Goal: Navigation & Orientation: Find specific page/section

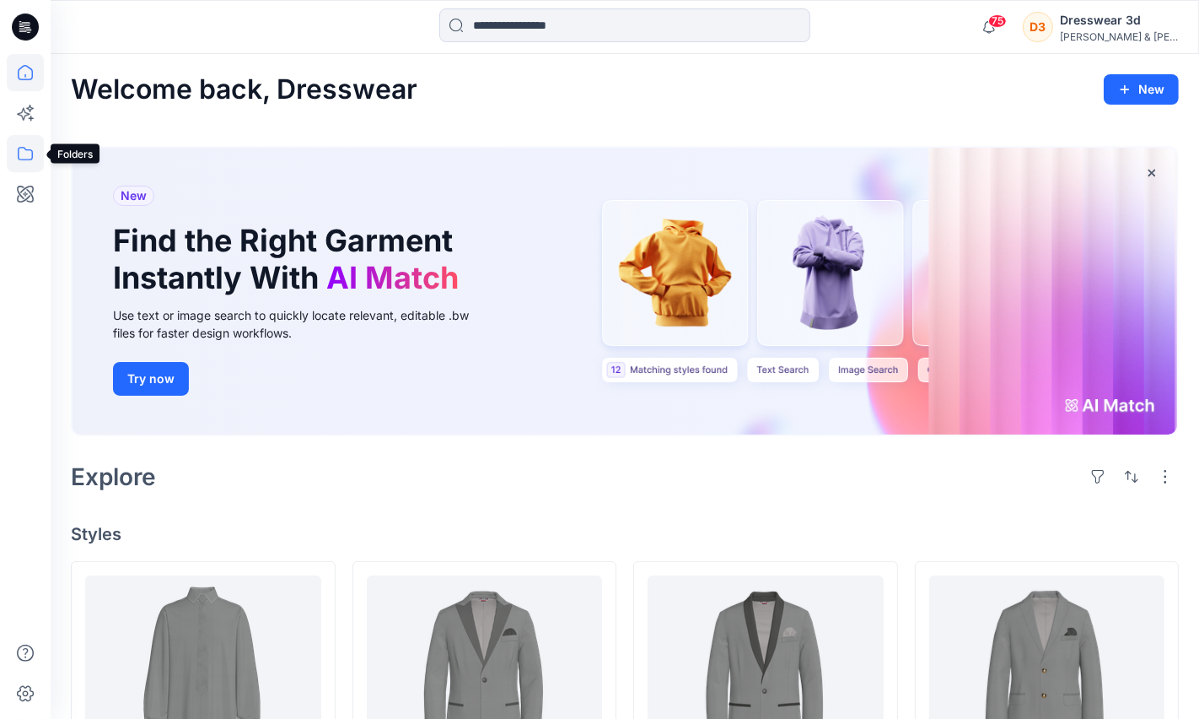
click at [32, 152] on icon at bounding box center [25, 153] width 15 height 13
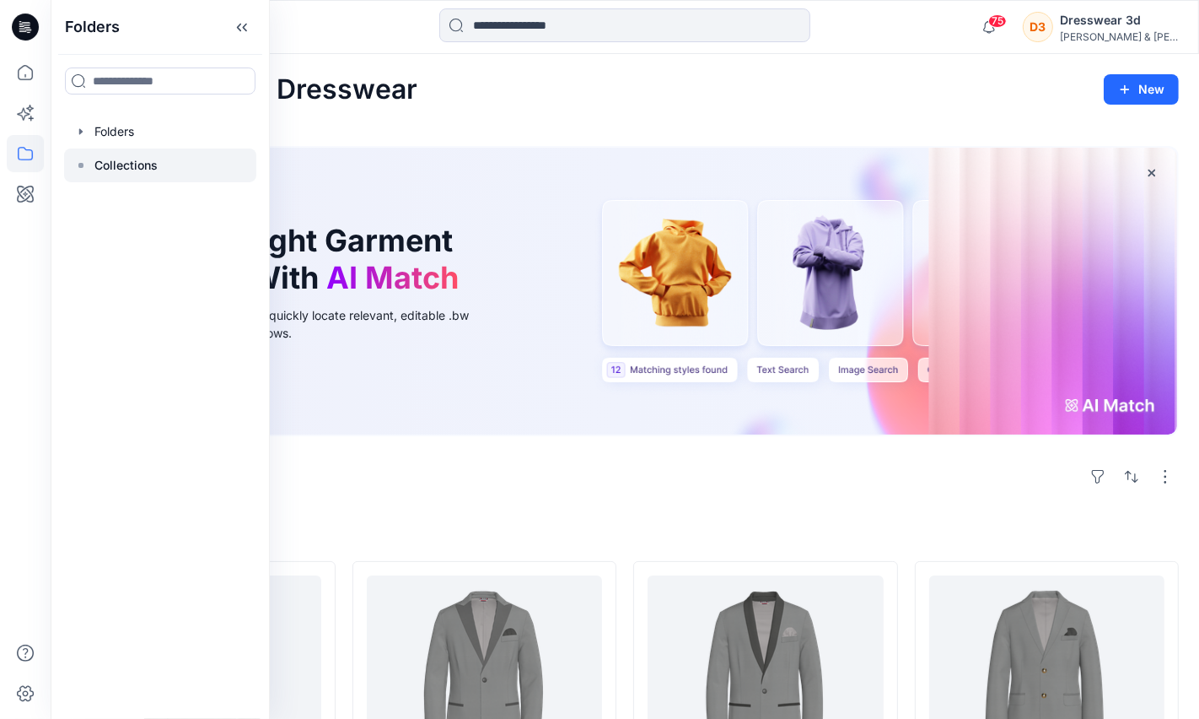
click at [125, 156] on p "Collections" at bounding box center [125, 165] width 63 height 20
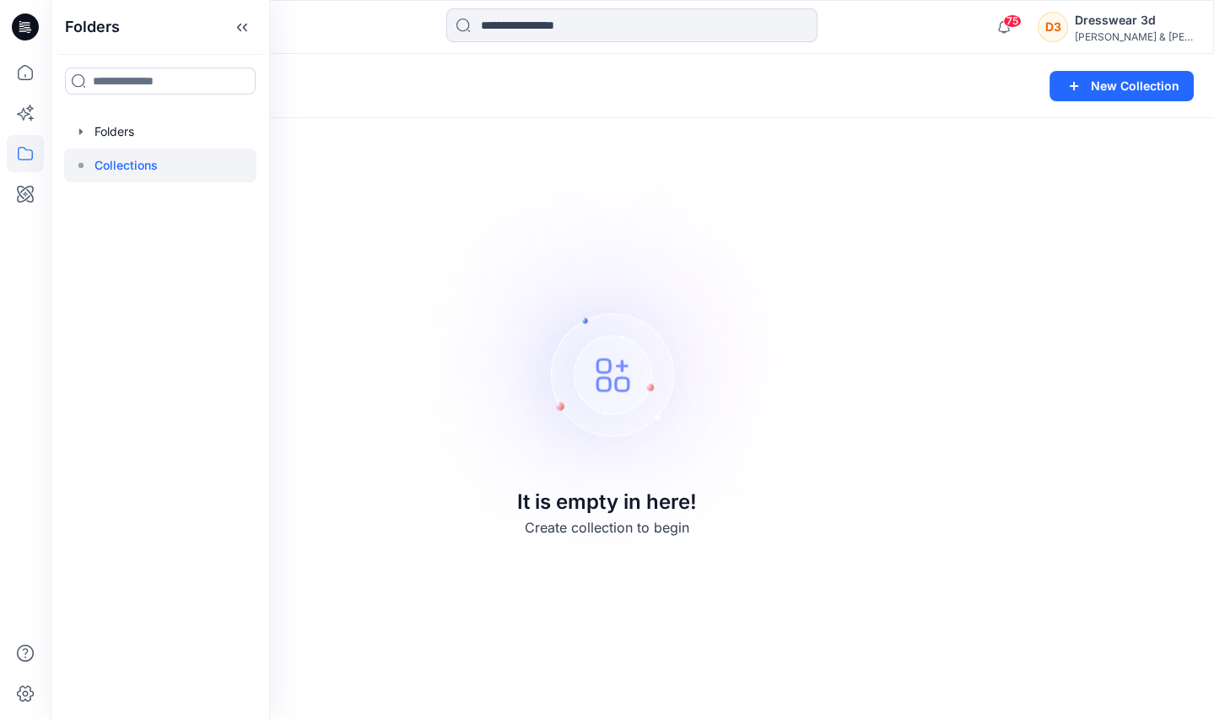
click at [127, 166] on p "Collections" at bounding box center [125, 165] width 63 height 20
click at [118, 133] on div at bounding box center [160, 132] width 192 height 34
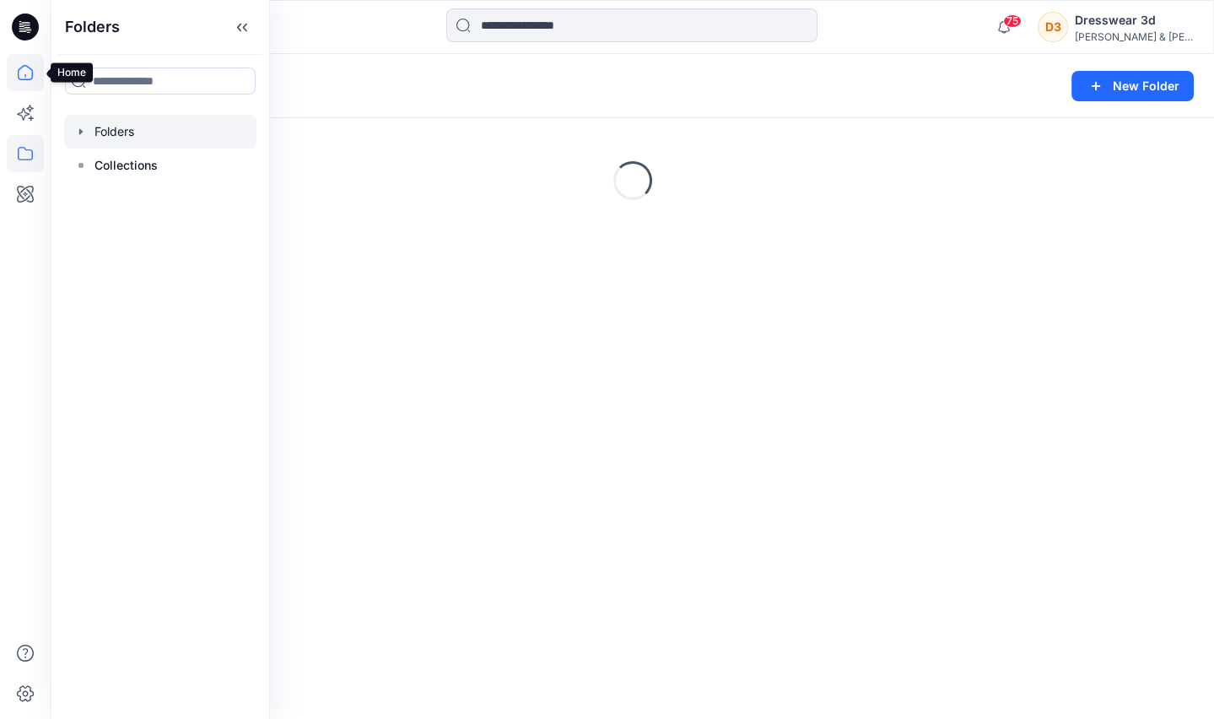
click at [22, 73] on icon at bounding box center [25, 72] width 37 height 37
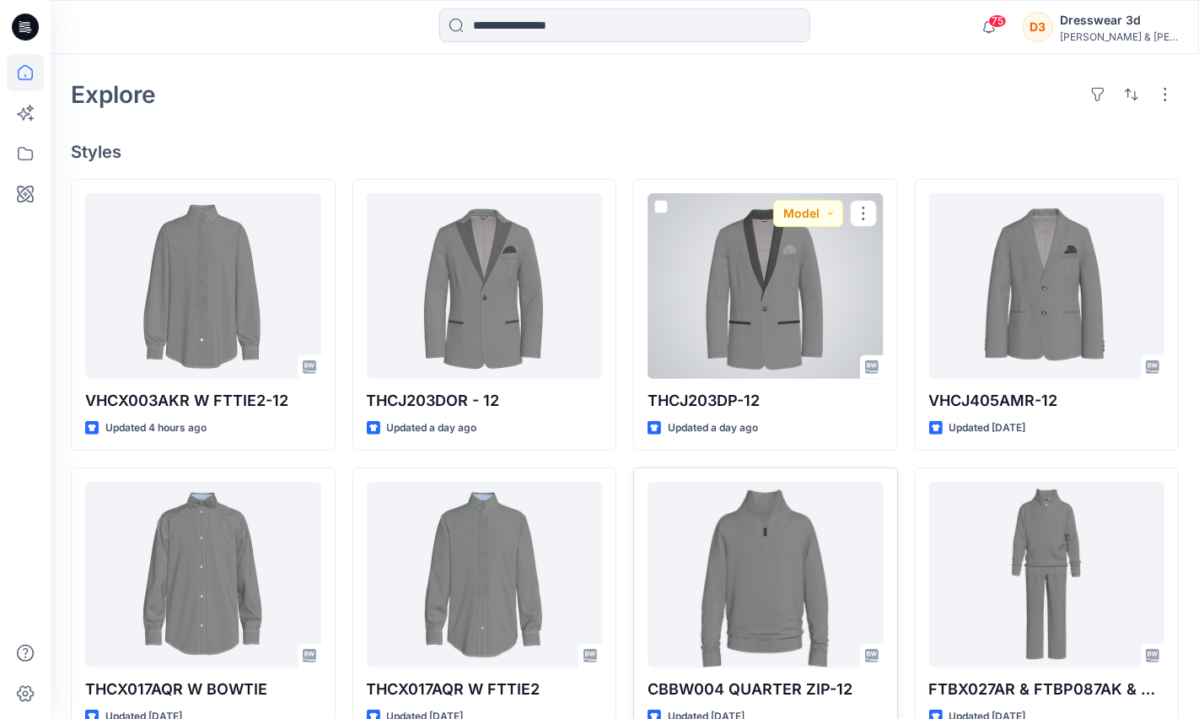
scroll to position [384, 0]
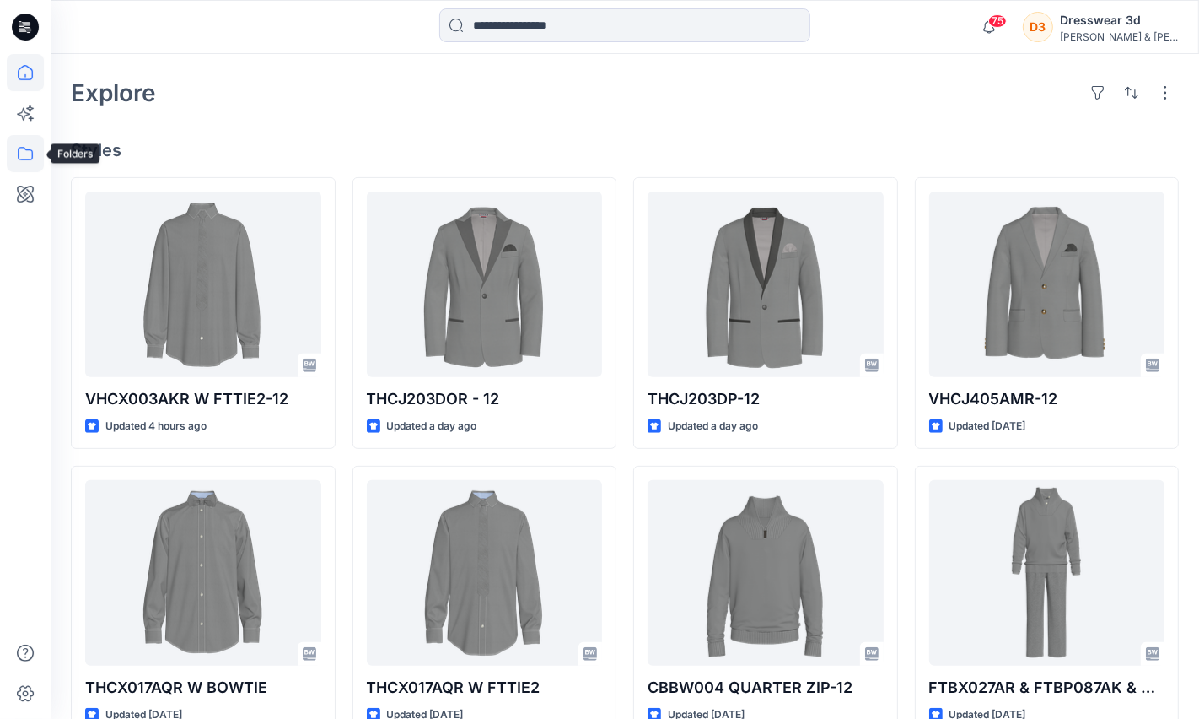
click at [19, 158] on icon at bounding box center [25, 153] width 37 height 37
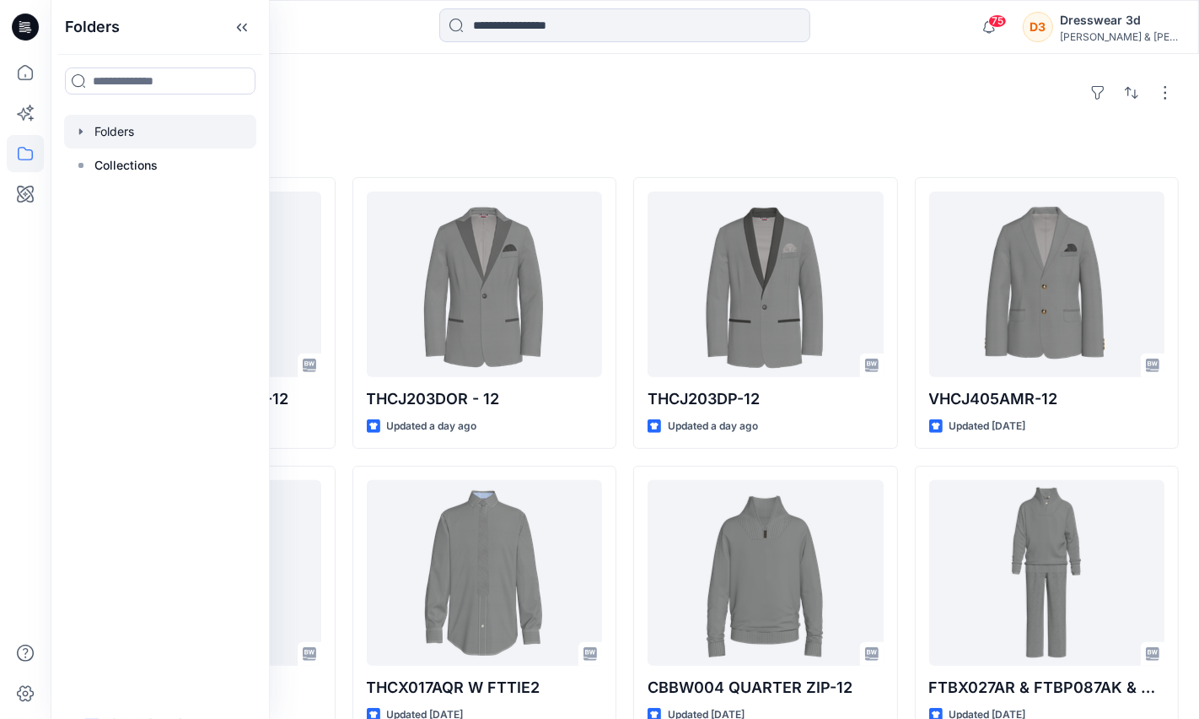
click at [127, 128] on div at bounding box center [160, 132] width 192 height 34
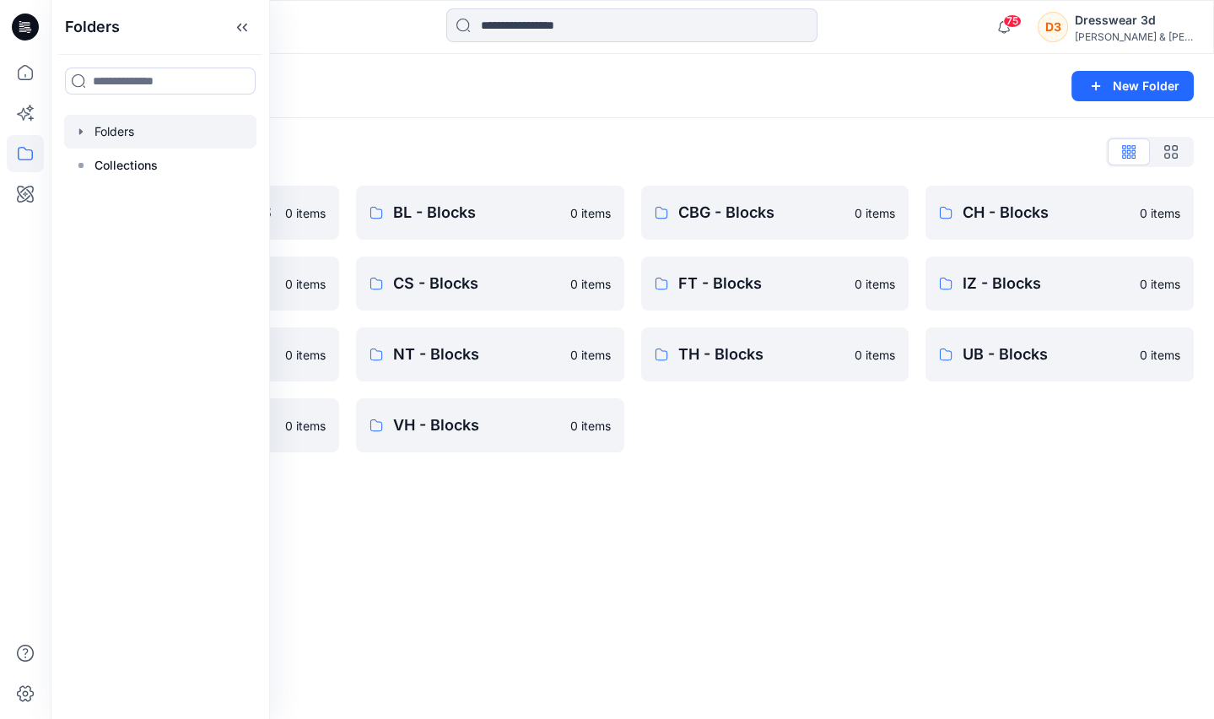
drag, startPoint x: 683, startPoint y: 522, endPoint x: 547, endPoint y: 452, distance: 152.8
click at [683, 521] on div "Folders New Folder Folders List *DESIGN APPROVALS 0 items CK - Blocks 0 items I…" at bounding box center [632, 386] width 1163 height 665
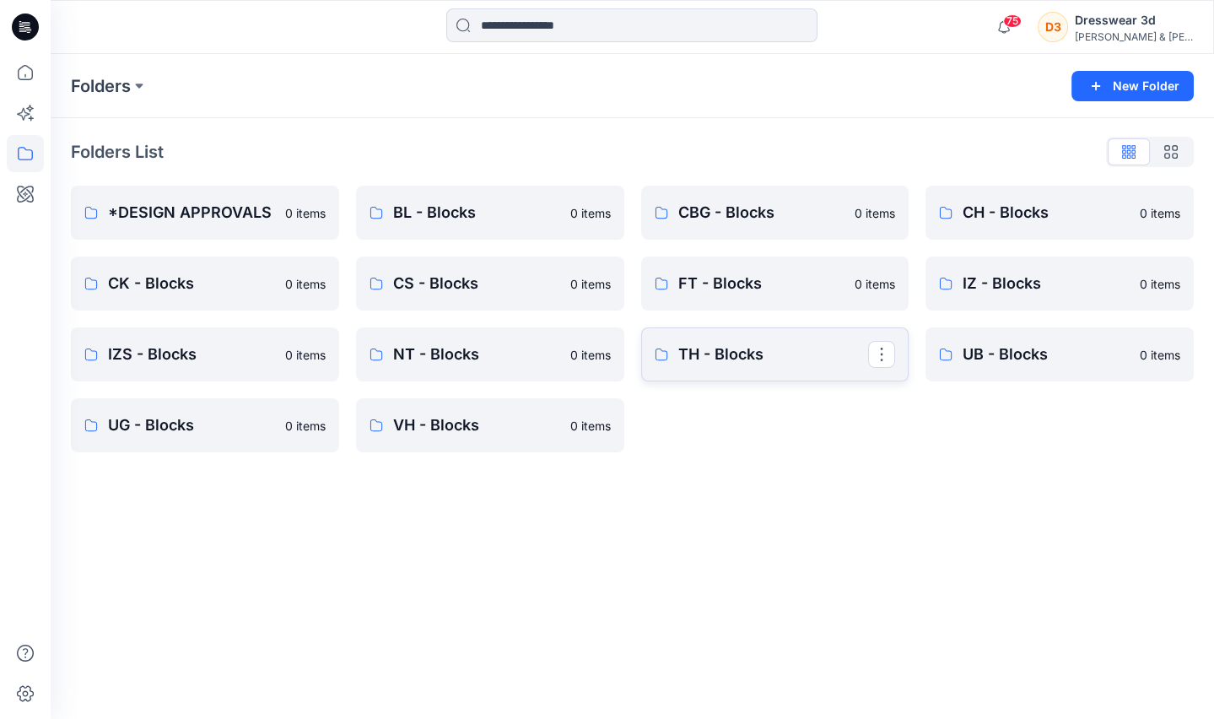
click at [704, 360] on p "TH - Blocks" at bounding box center [773, 354] width 191 height 24
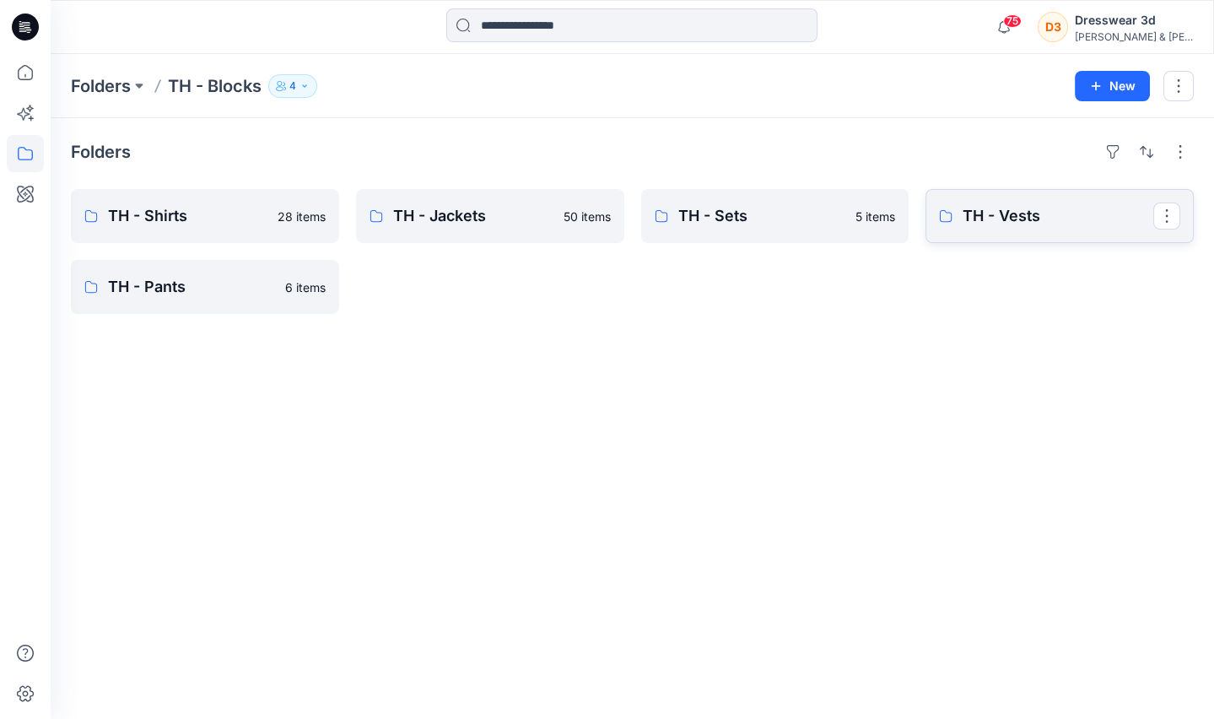
click at [991, 205] on p "TH - Vests" at bounding box center [1057, 216] width 191 height 24
